Goal: Task Accomplishment & Management: Manage account settings

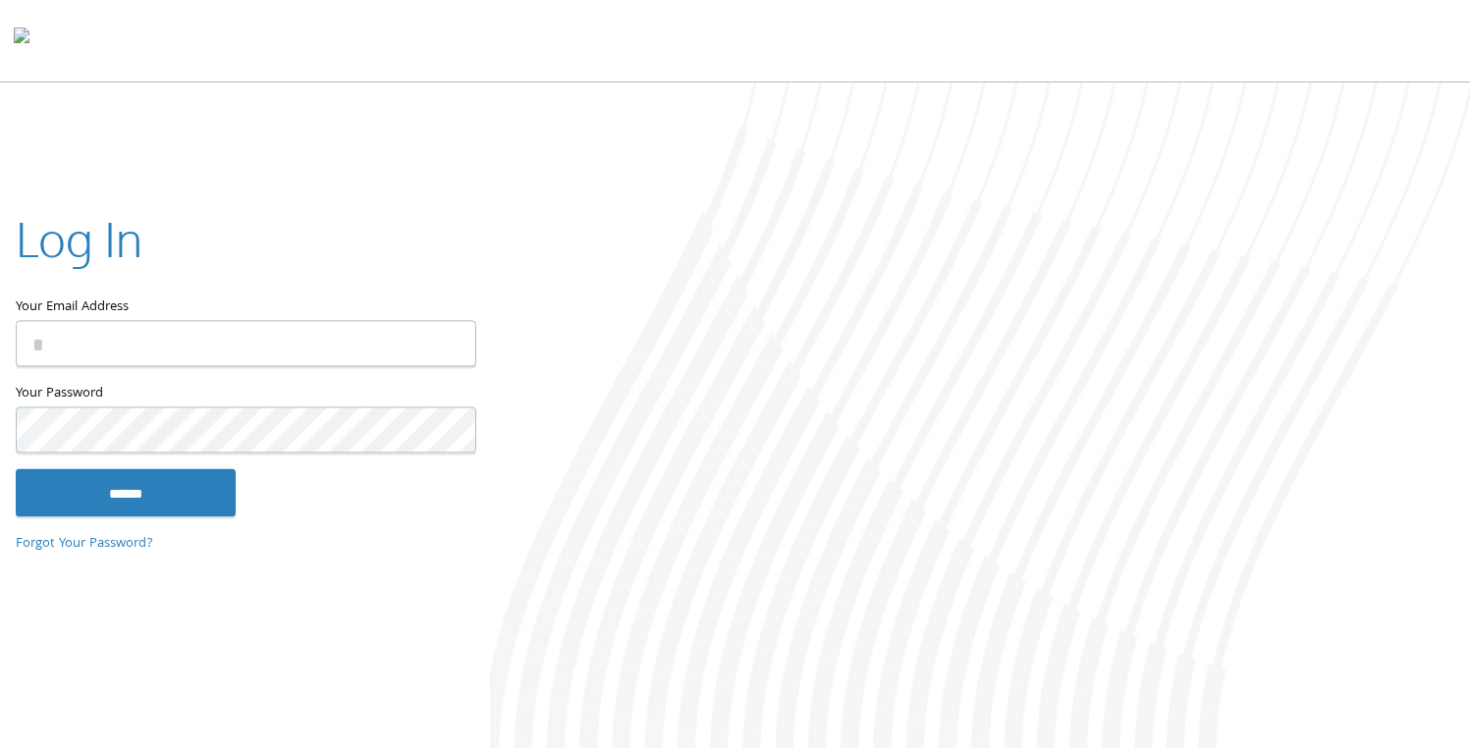
click at [112, 346] on input "Your Email Address" at bounding box center [246, 344] width 460 height 46
type input "**********"
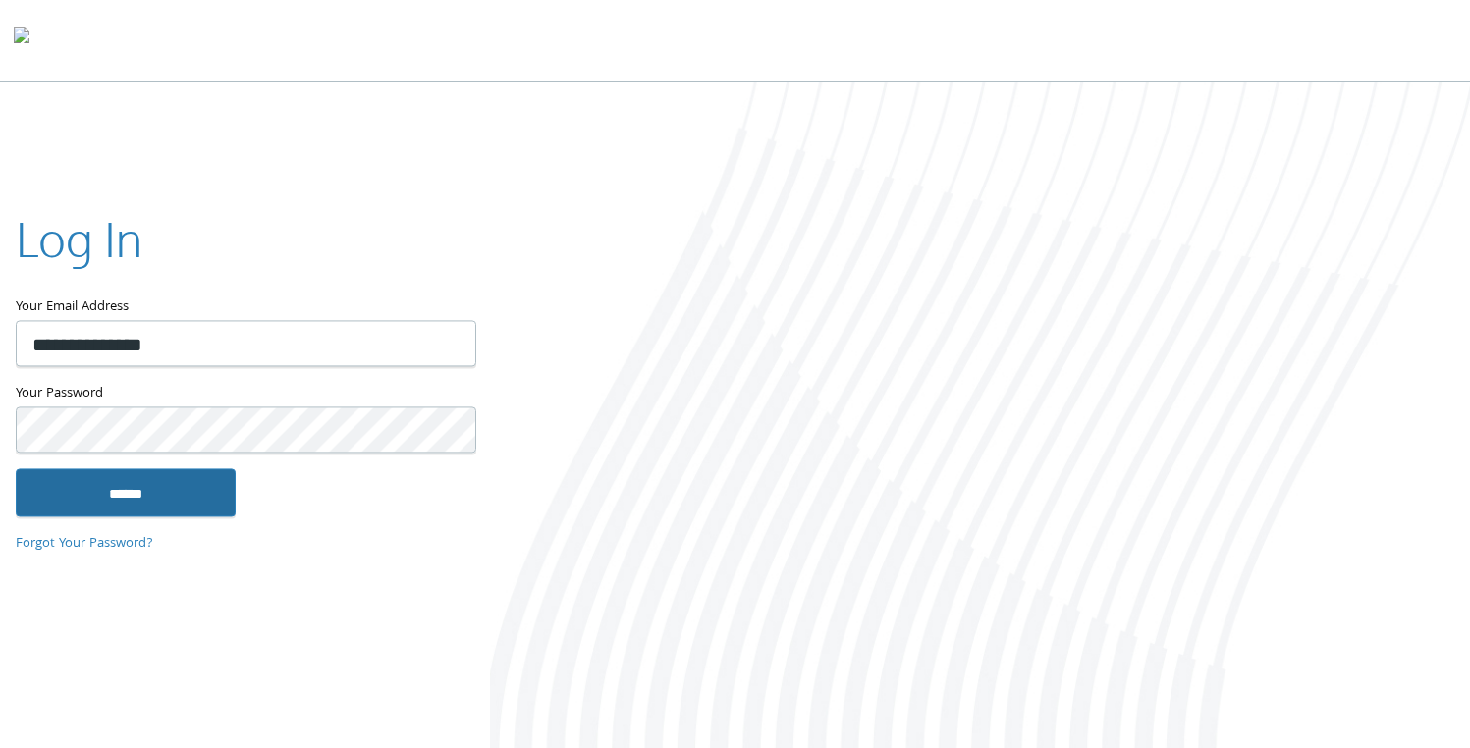
click at [114, 497] on input "******" at bounding box center [126, 492] width 220 height 47
